Goal: Contribute content: Contribute content

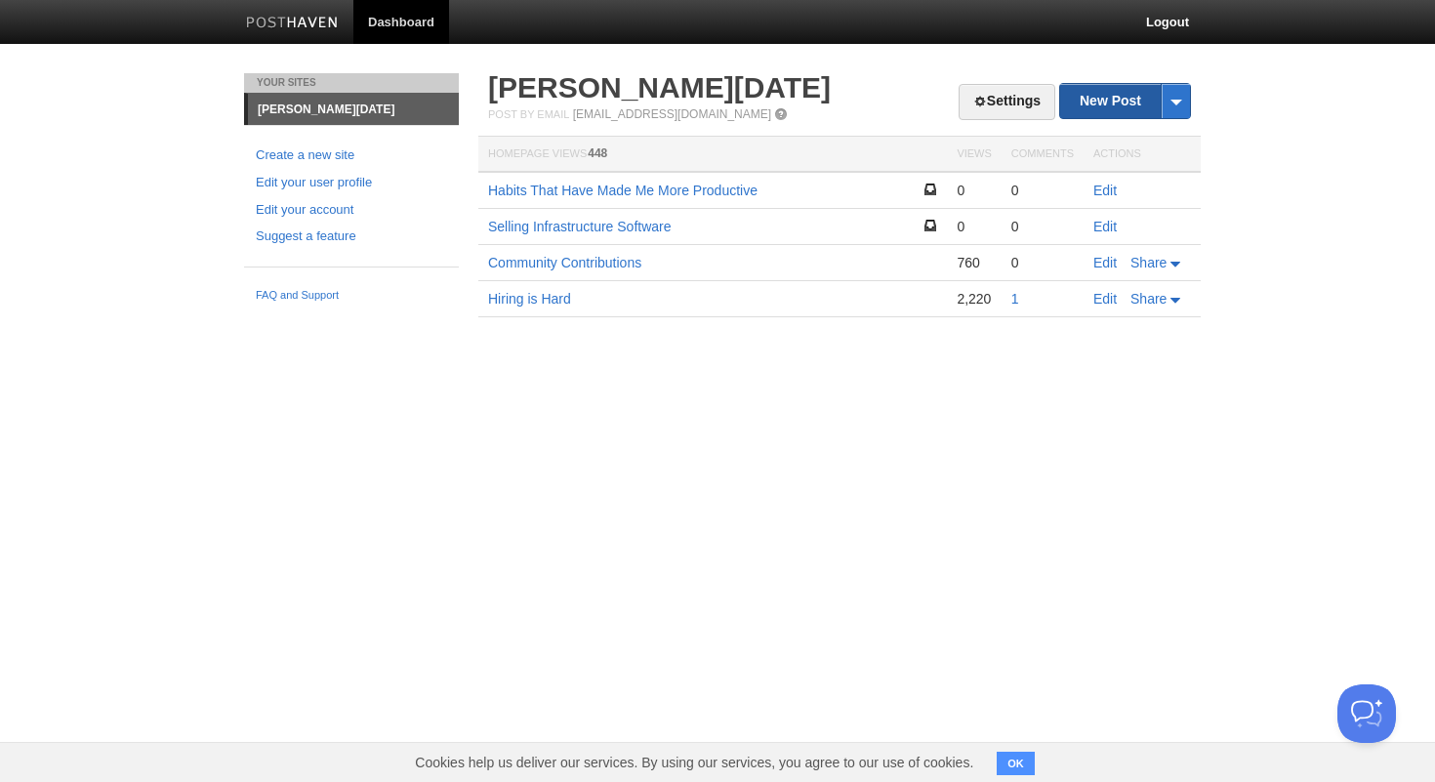
click at [1081, 103] on link "New Post" at bounding box center [1125, 101] width 130 height 34
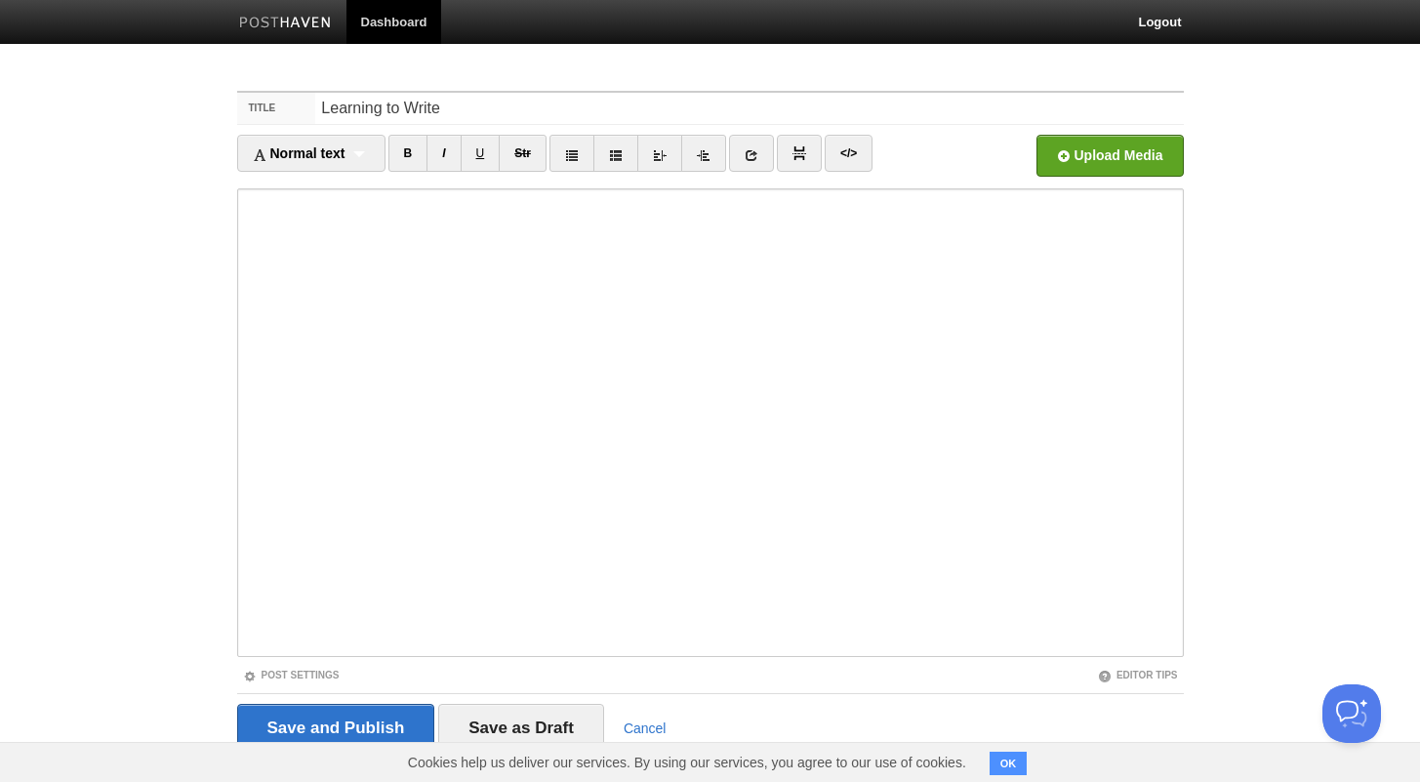
type input "Learning to Write"
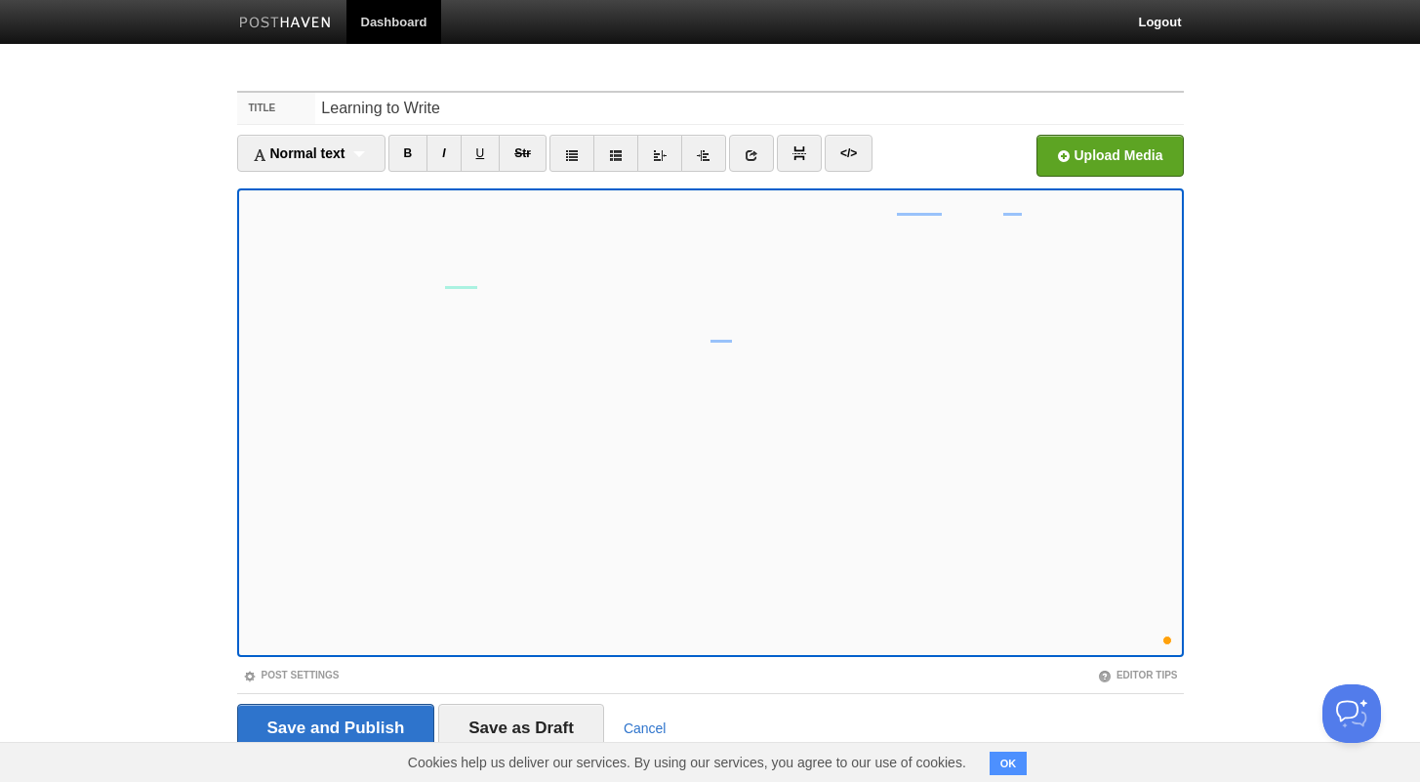
click at [1015, 753] on button "OK" at bounding box center [1009, 763] width 38 height 23
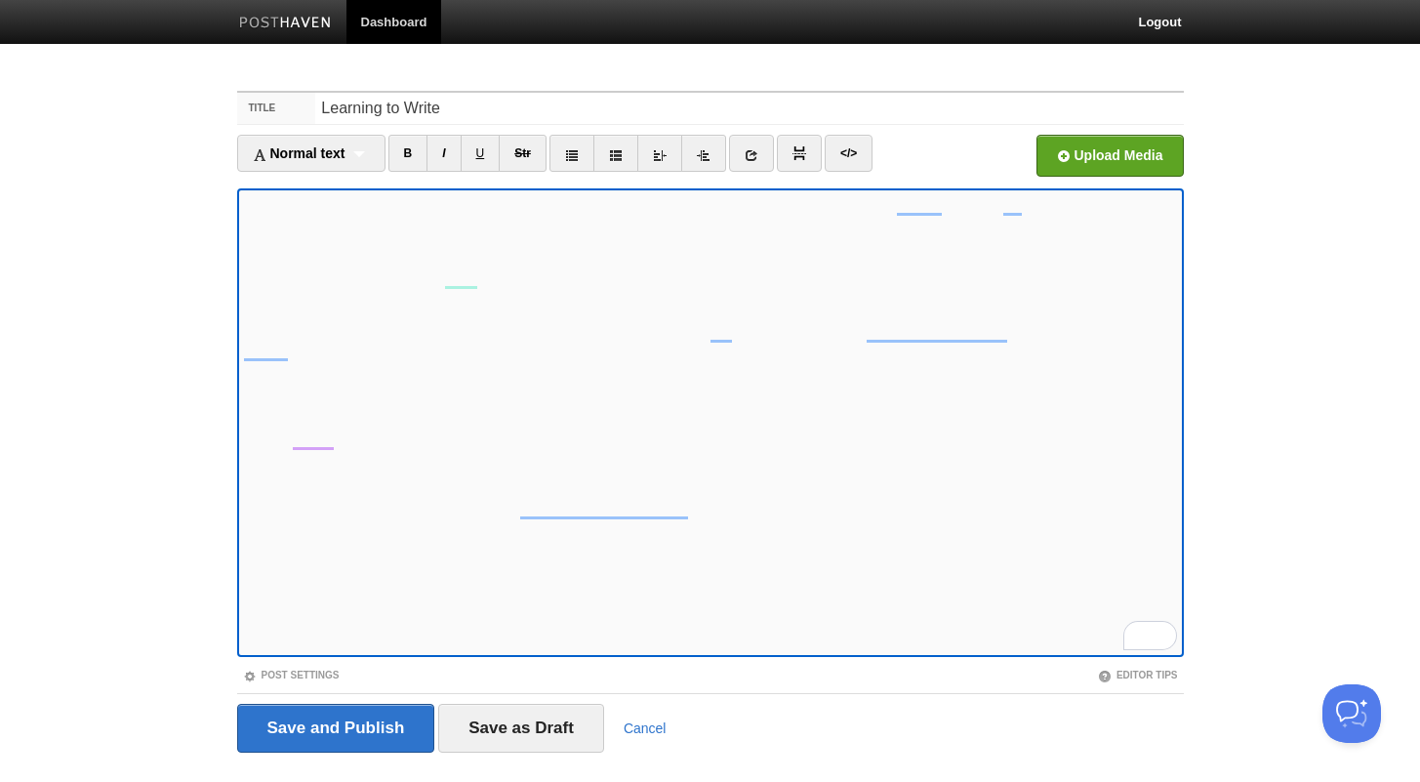
scroll to position [24, 0]
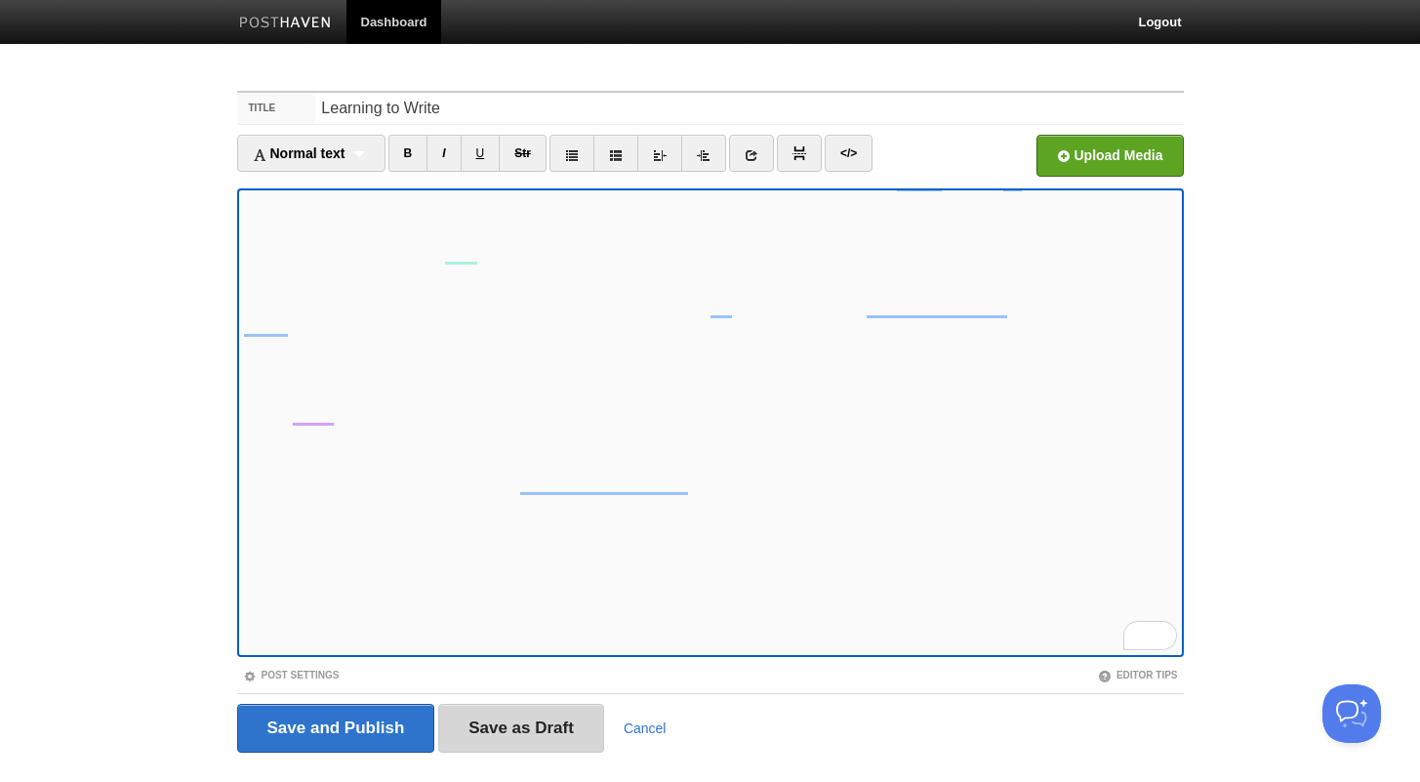
click at [563, 728] on input "Save as Draft" at bounding box center [521, 728] width 166 height 49
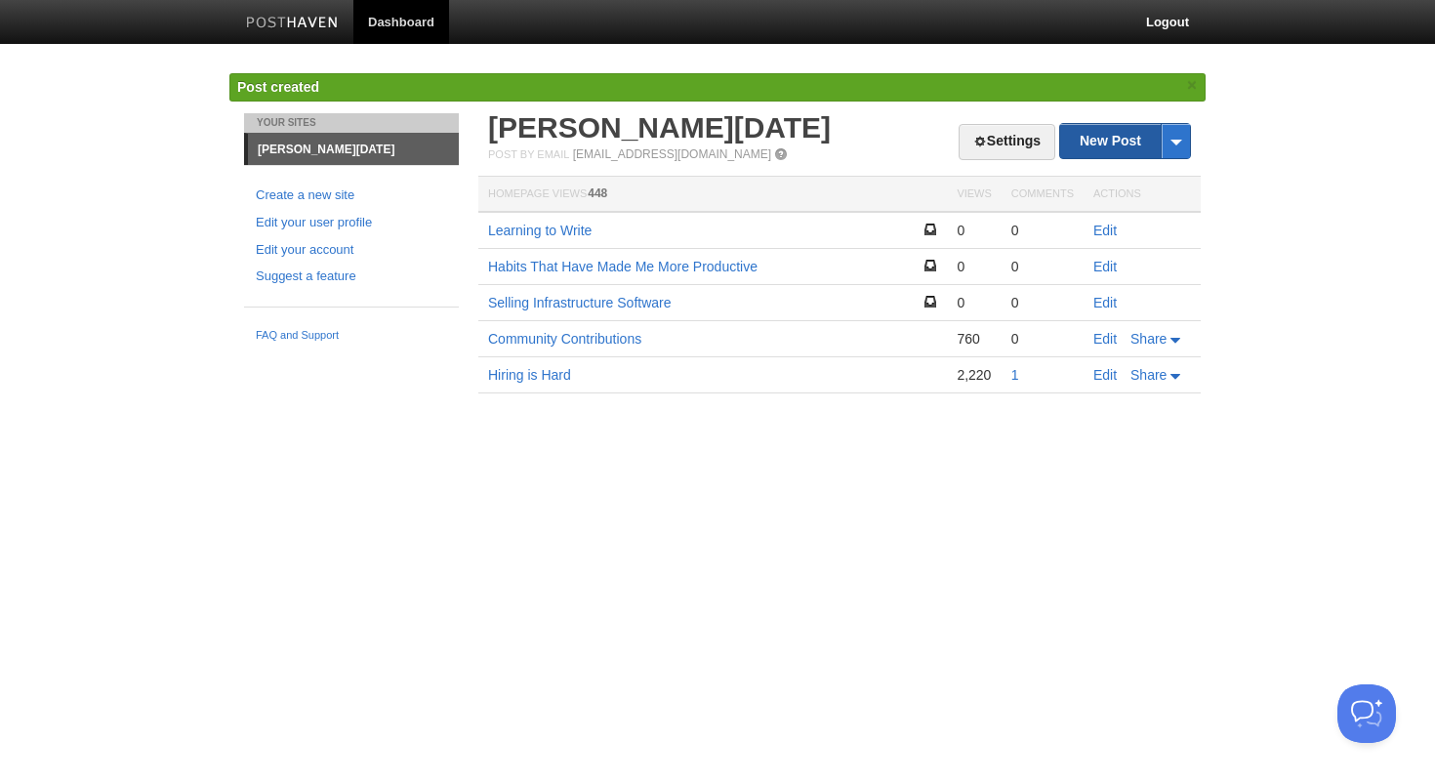
click at [1084, 139] on link "New Post" at bounding box center [1125, 141] width 130 height 34
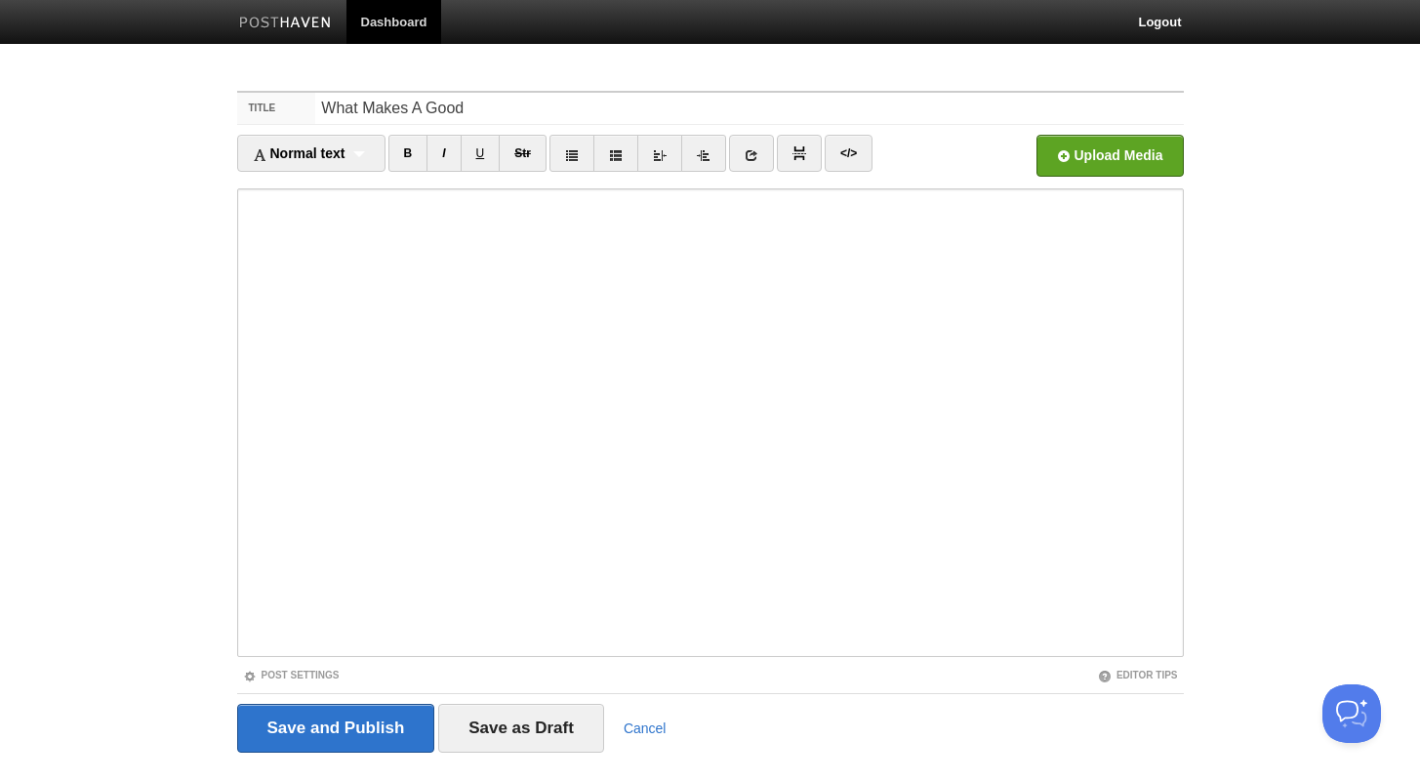
type input "What Makes A Good"
click at [530, 107] on input "What Makes A Good" at bounding box center [749, 108] width 868 height 31
type input "Doing Good Work"
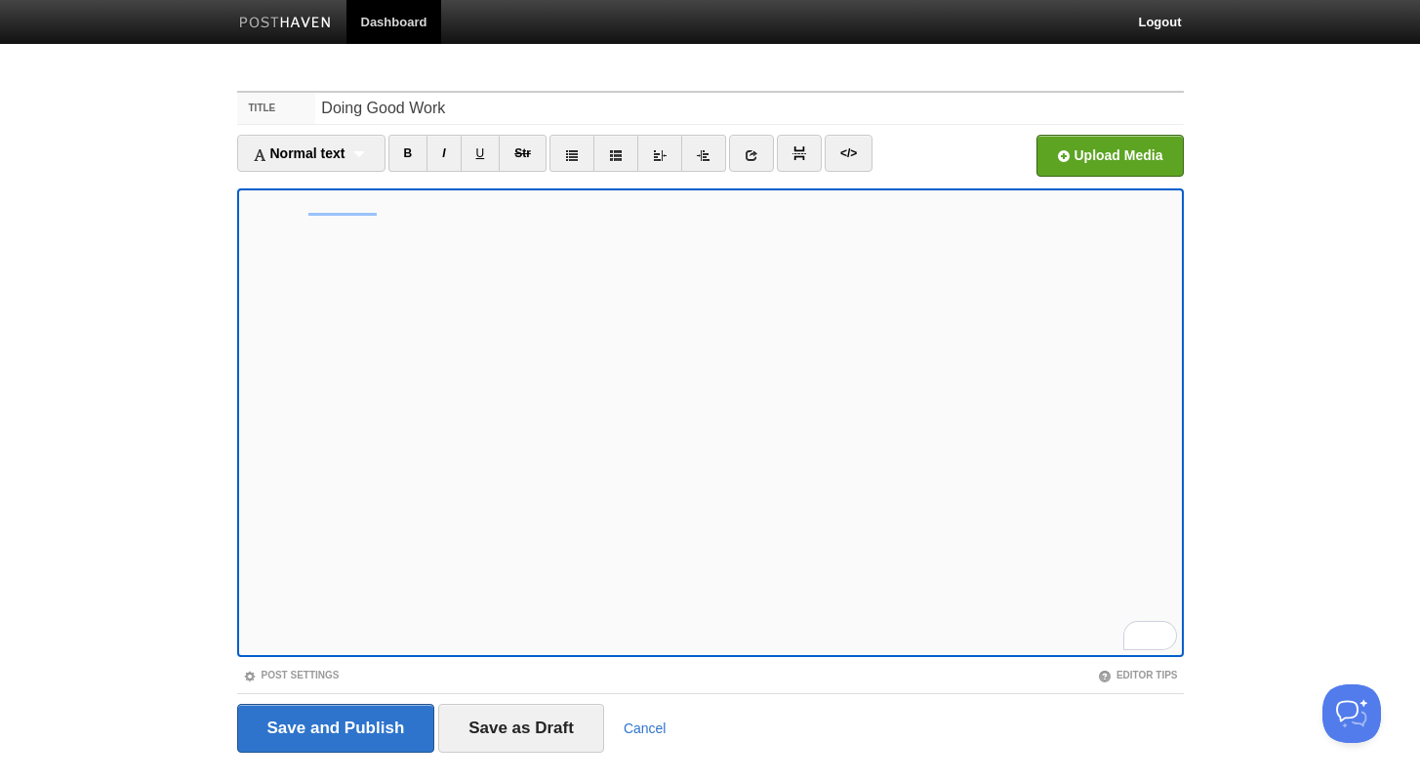
click at [366, 191] on iframe at bounding box center [710, 422] width 947 height 469
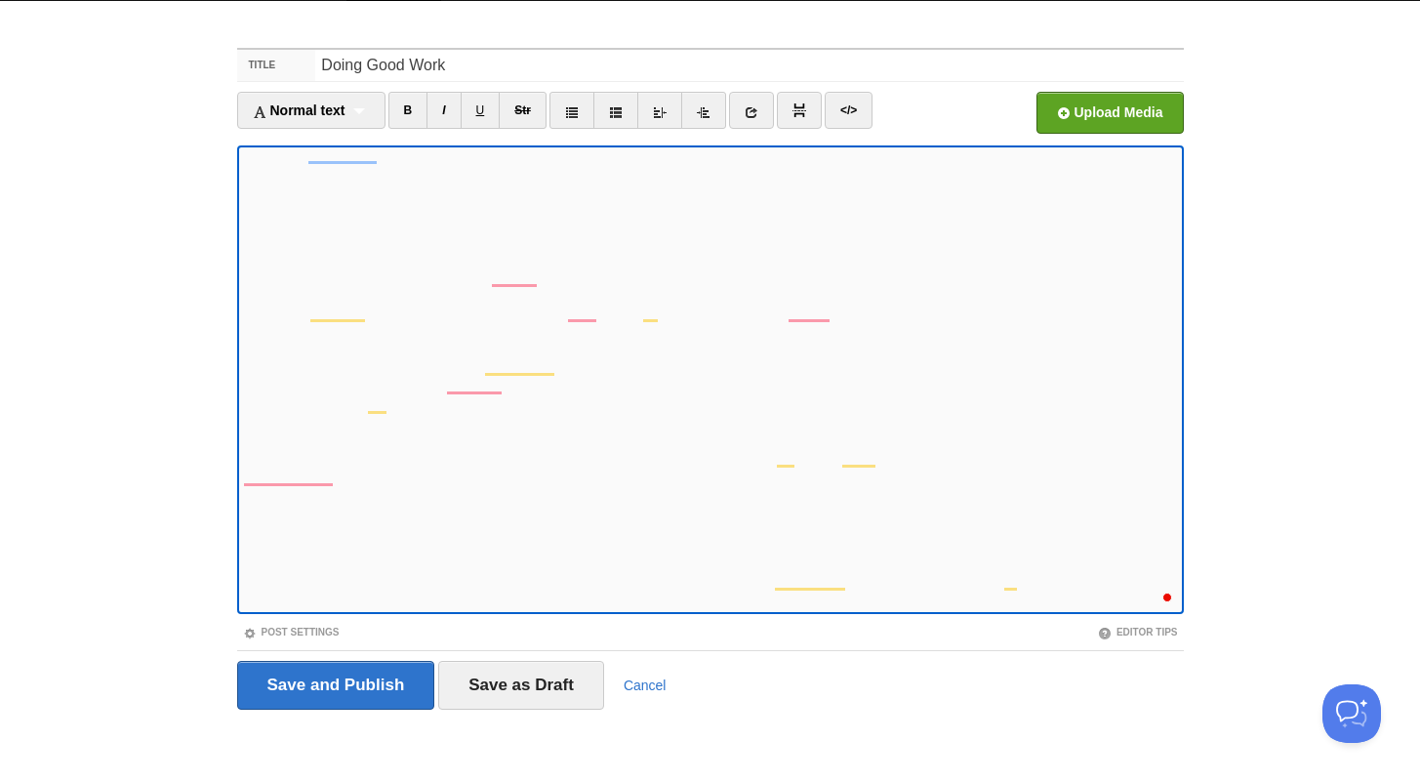
scroll to position [9, 0]
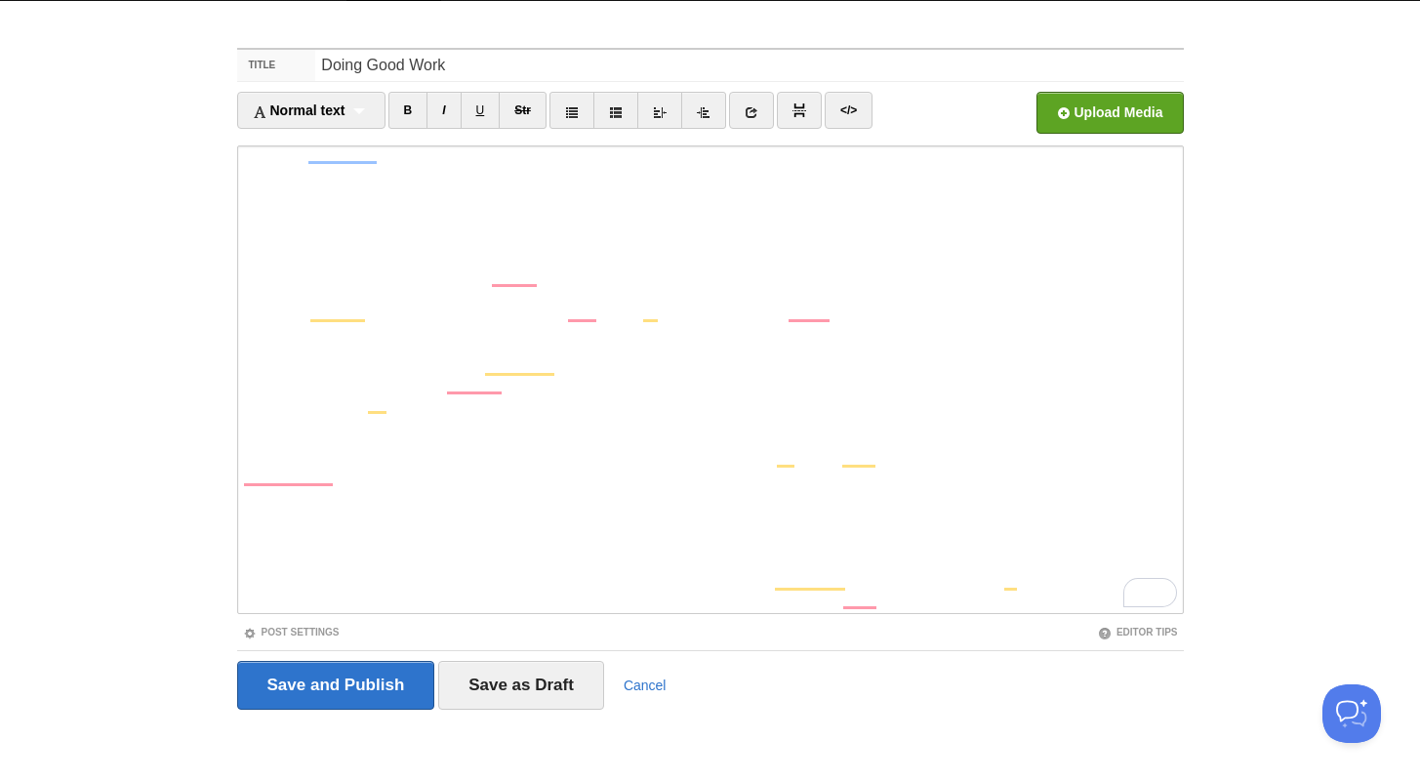
drag, startPoint x: 1026, startPoint y: 608, endPoint x: 937, endPoint y: 608, distance: 88.8
click at [937, 608] on iframe at bounding box center [710, 379] width 947 height 469
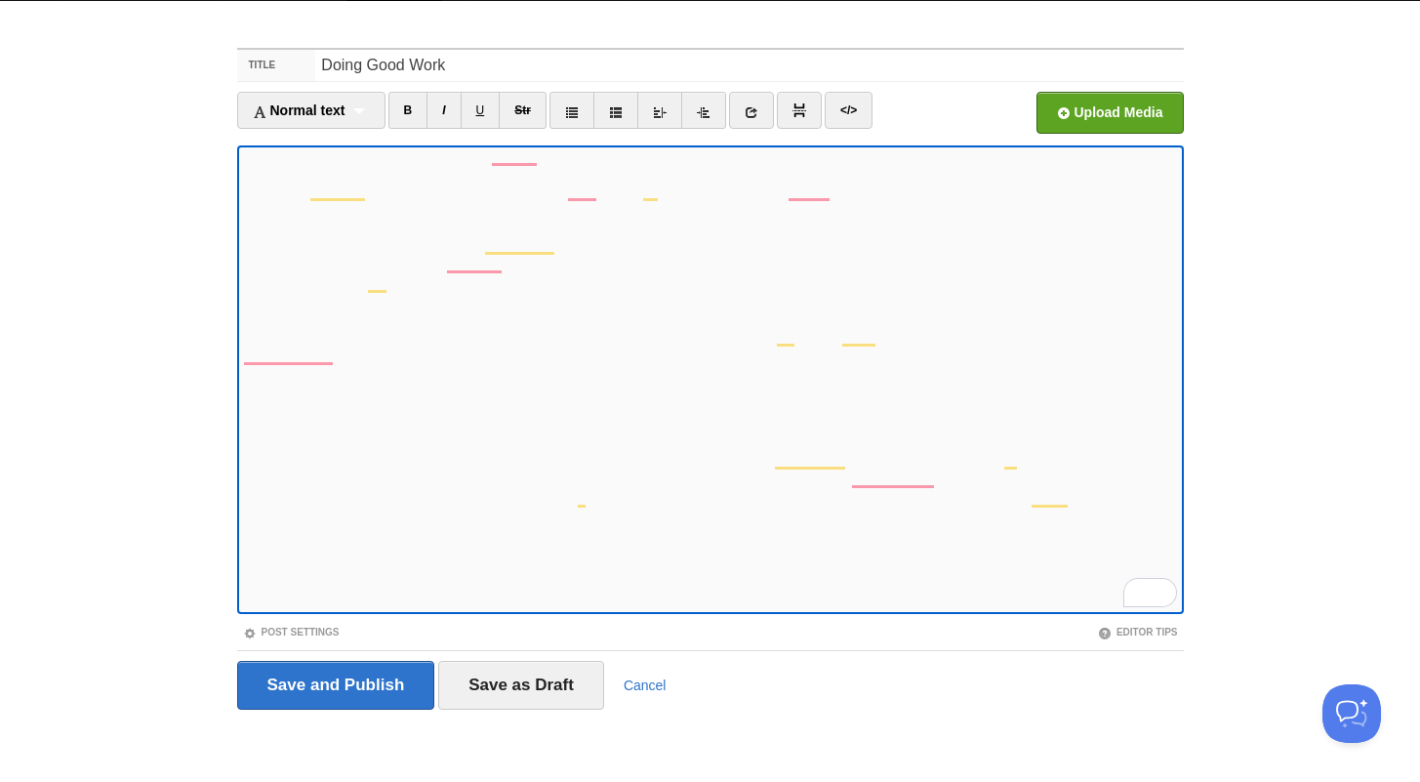
scroll to position [132, 0]
click at [529, 671] on input "Save as Draft" at bounding box center [521, 685] width 166 height 49
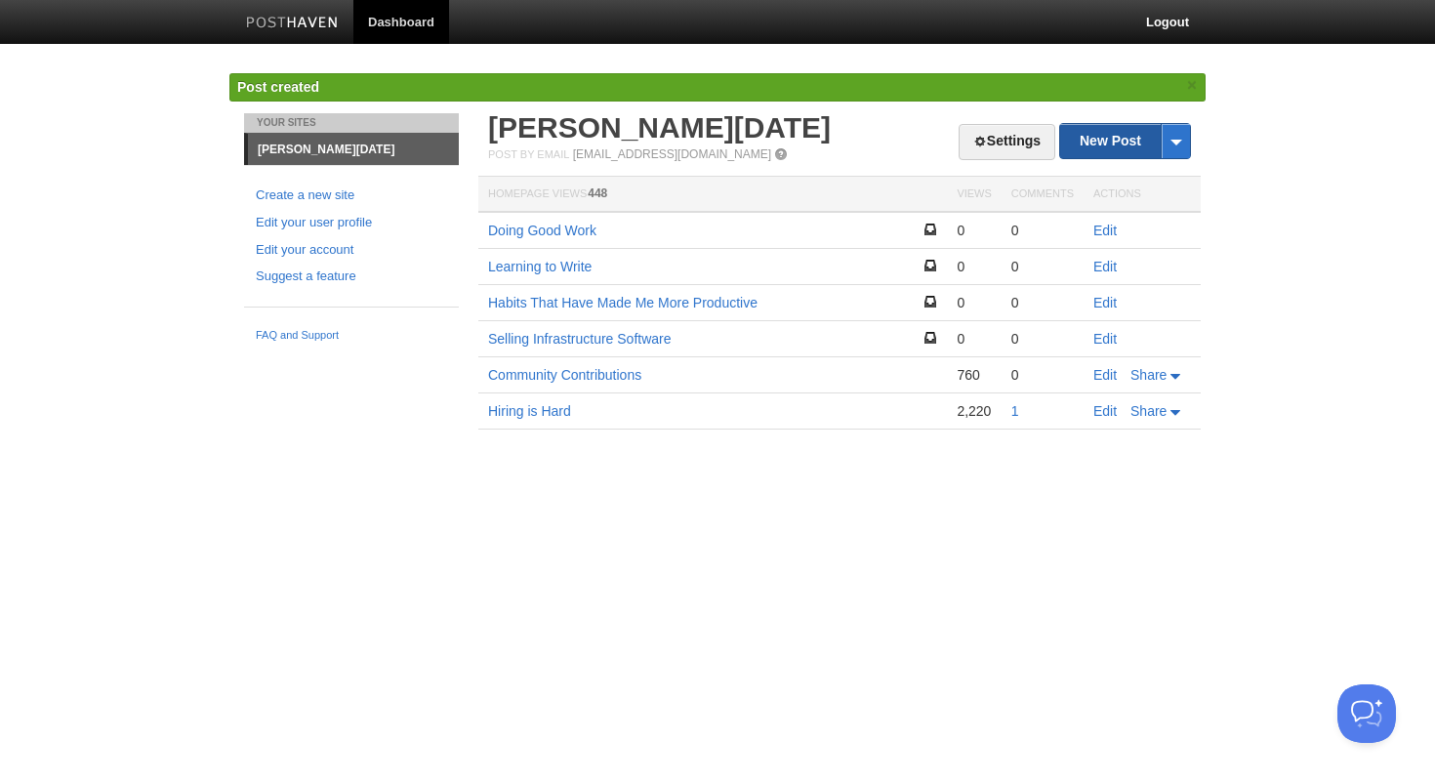
click at [1110, 132] on link "New Post" at bounding box center [1125, 141] width 130 height 34
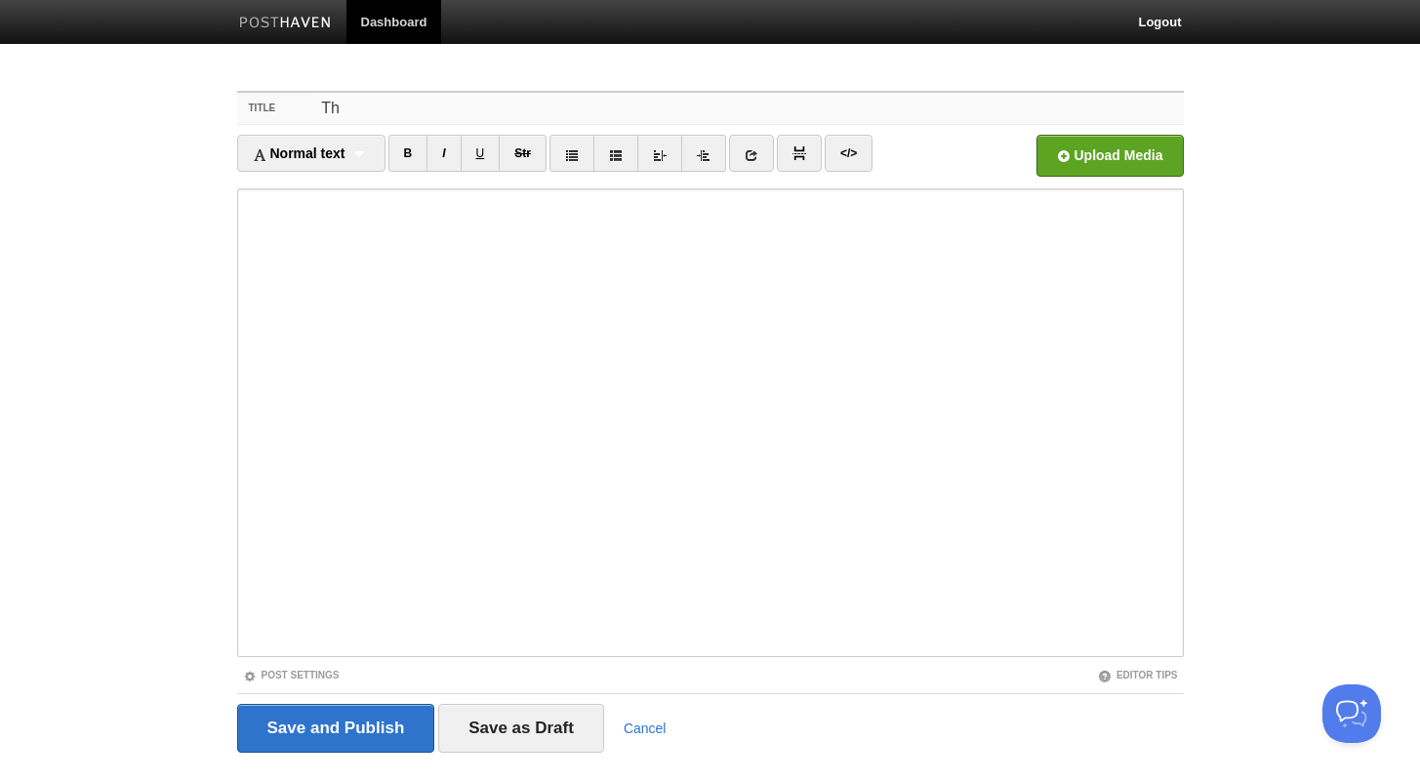
type input "T"
type input "Features I Wish Postgres Had"
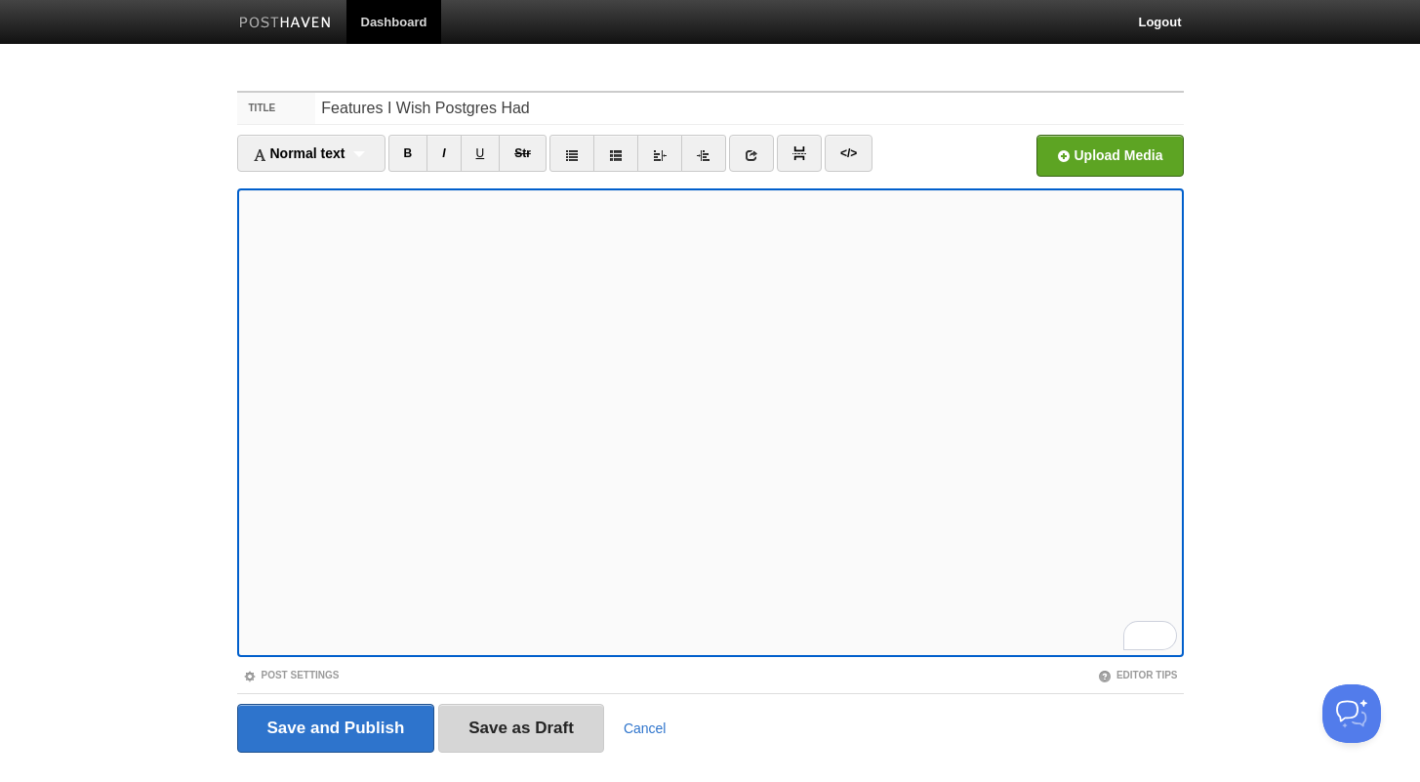
click at [540, 737] on input "Save as Draft" at bounding box center [521, 728] width 166 height 49
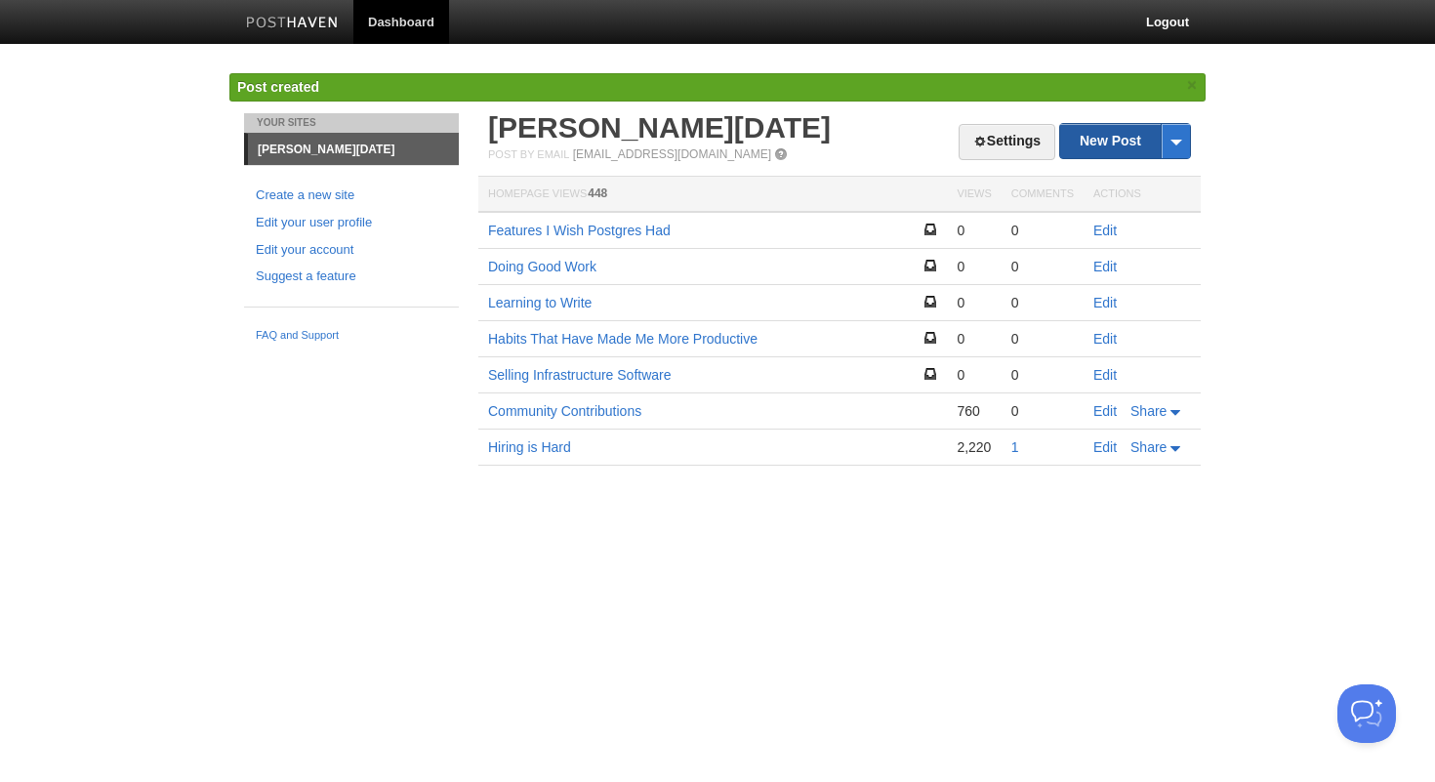
click at [1089, 156] on link "New Post" at bounding box center [1125, 141] width 130 height 34
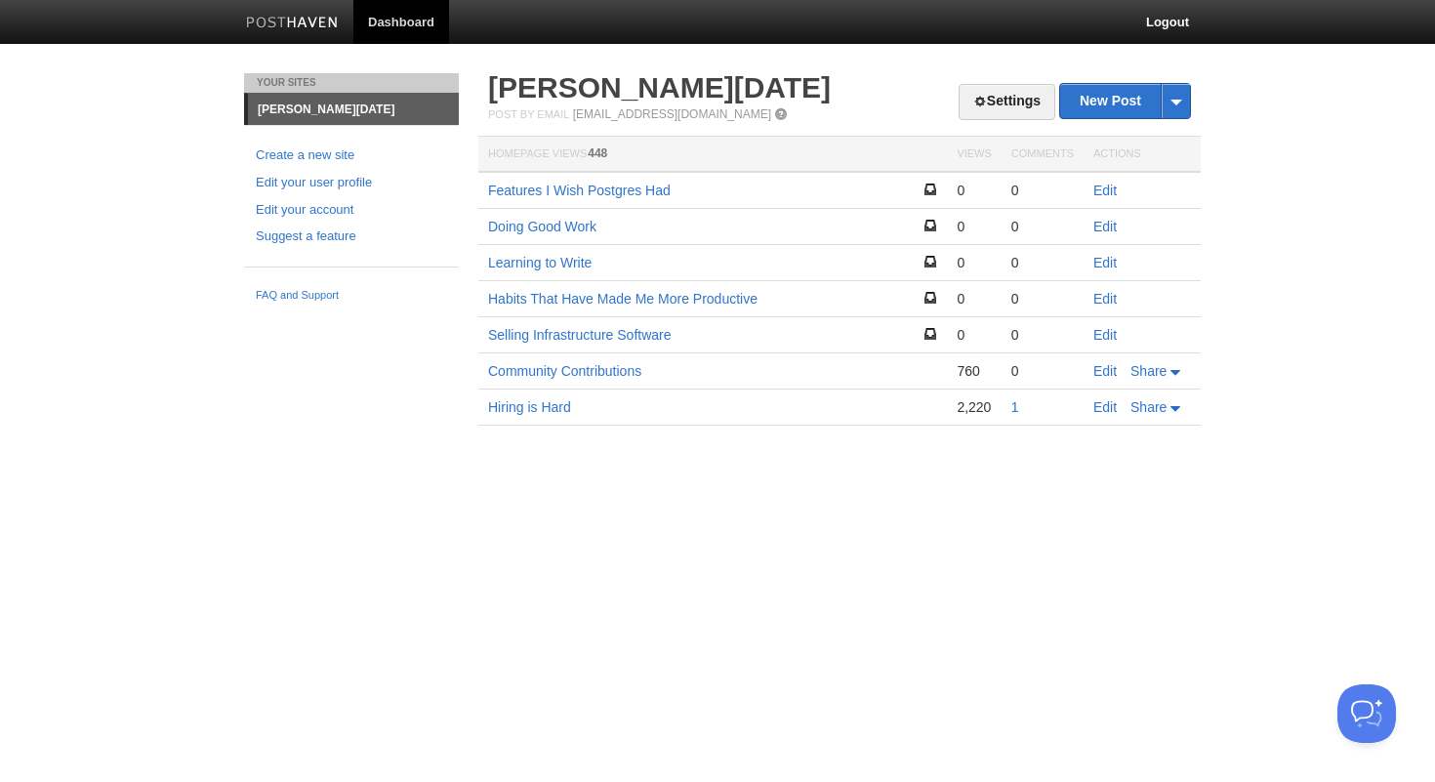
click at [666, 483] on html "Dashboard Logout Your Sites [PERSON_NAME][DATE] Create a new site Edit your use…" at bounding box center [717, 241] width 1435 height 483
